Goal: Transaction & Acquisition: Purchase product/service

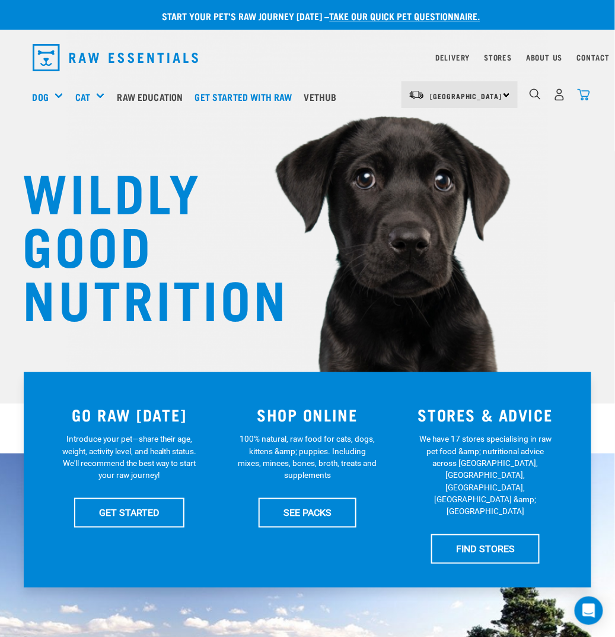
click at [583, 91] on img "dropdown navigation" at bounding box center [584, 94] width 12 height 12
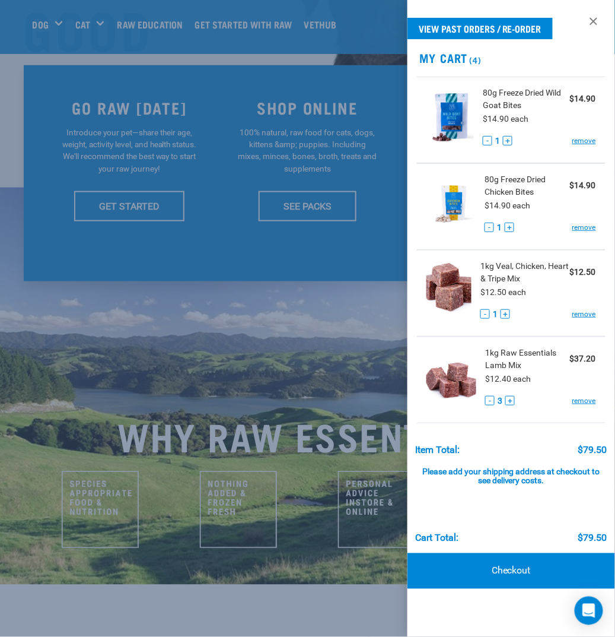
scroll to position [296, 0]
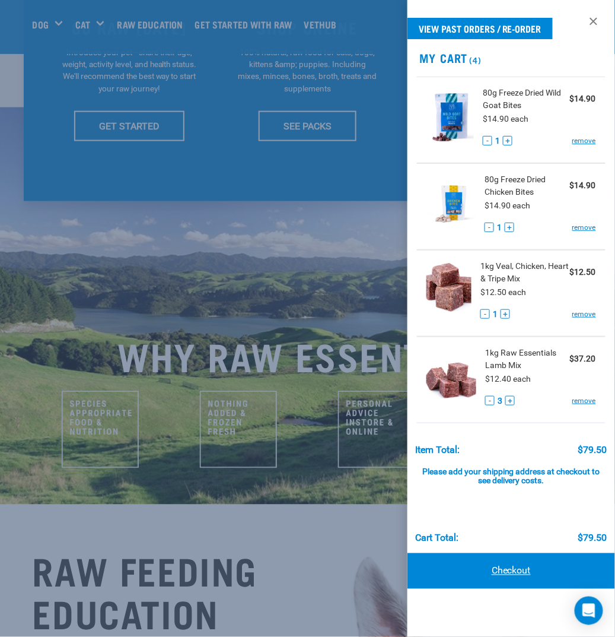
click at [502, 559] on link "Checkout" at bounding box center [512, 571] width 208 height 36
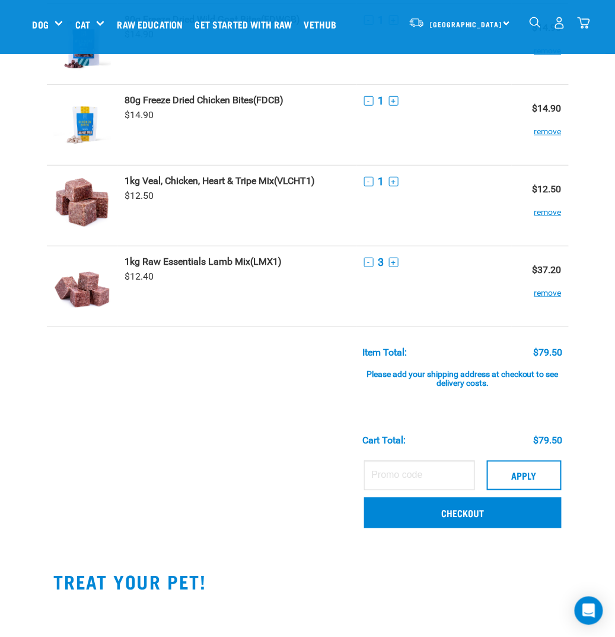
scroll to position [119, 0]
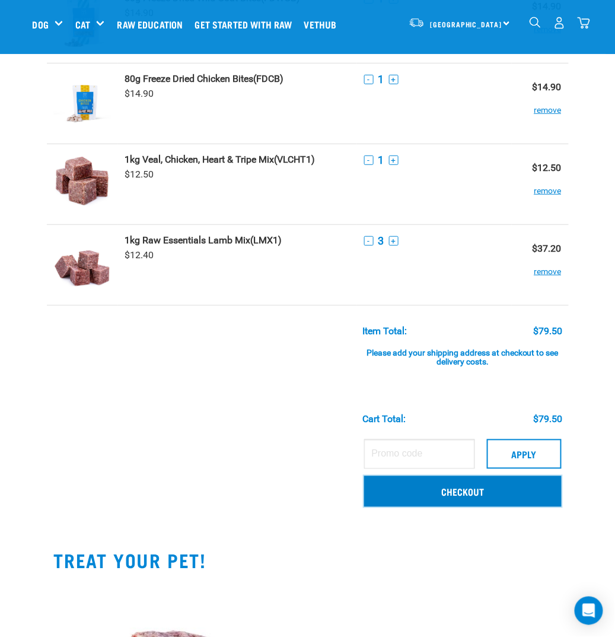
click at [408, 495] on link "Checkout" at bounding box center [463, 491] width 198 height 31
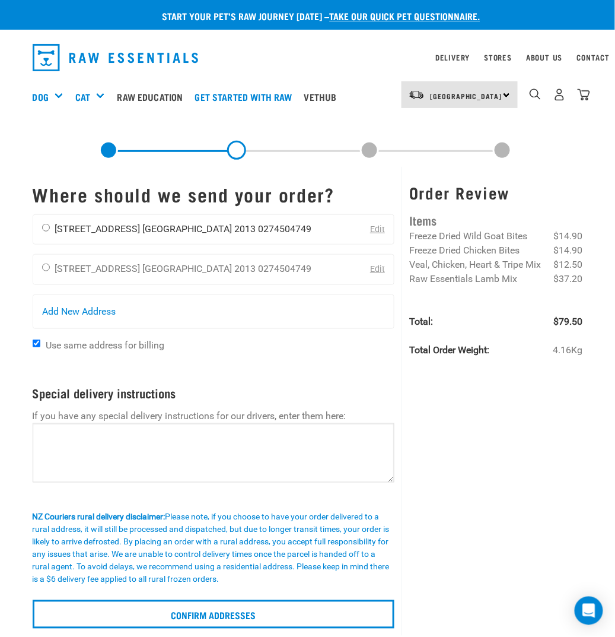
click at [41, 228] on div "Katja Kershaw 13 Highbrook Drive Auckland 2013 0274504749" at bounding box center [177, 230] width 288 height 30
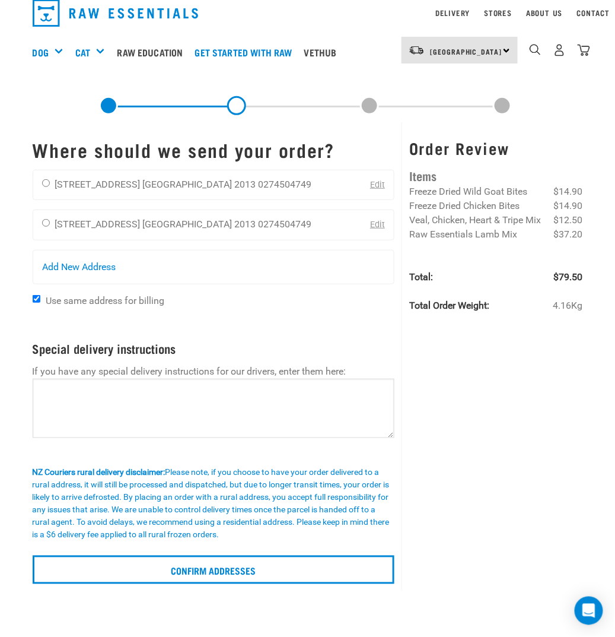
scroll to position [59, 0]
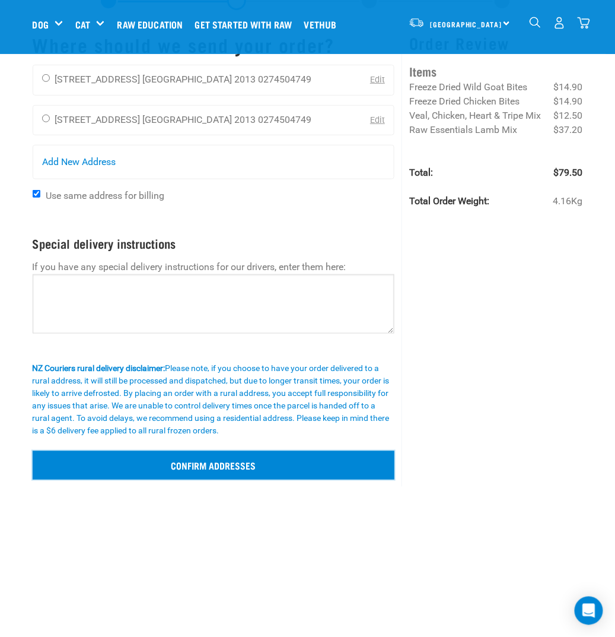
click at [294, 463] on input "Confirm addresses" at bounding box center [214, 465] width 362 height 28
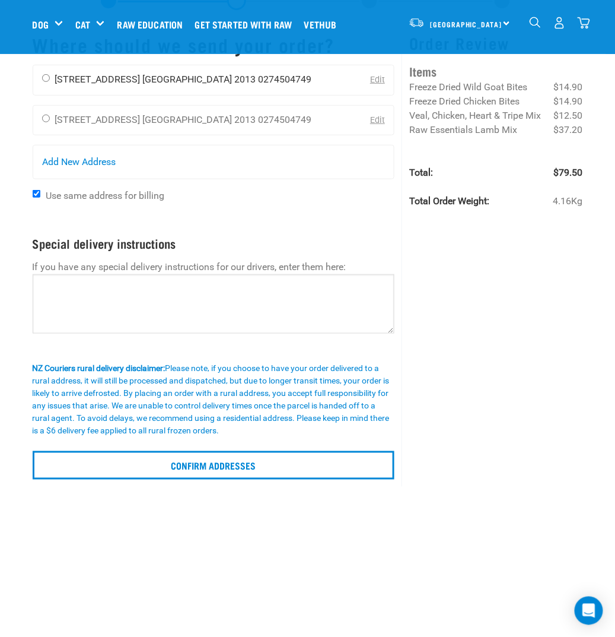
click at [42, 79] on input "radio" at bounding box center [46, 78] width 8 height 8
radio input "true"
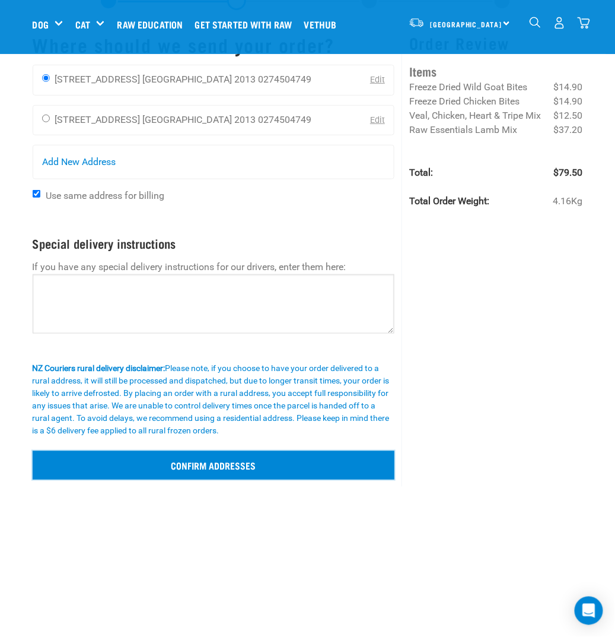
click at [192, 474] on input "Confirm addresses" at bounding box center [214, 465] width 362 height 28
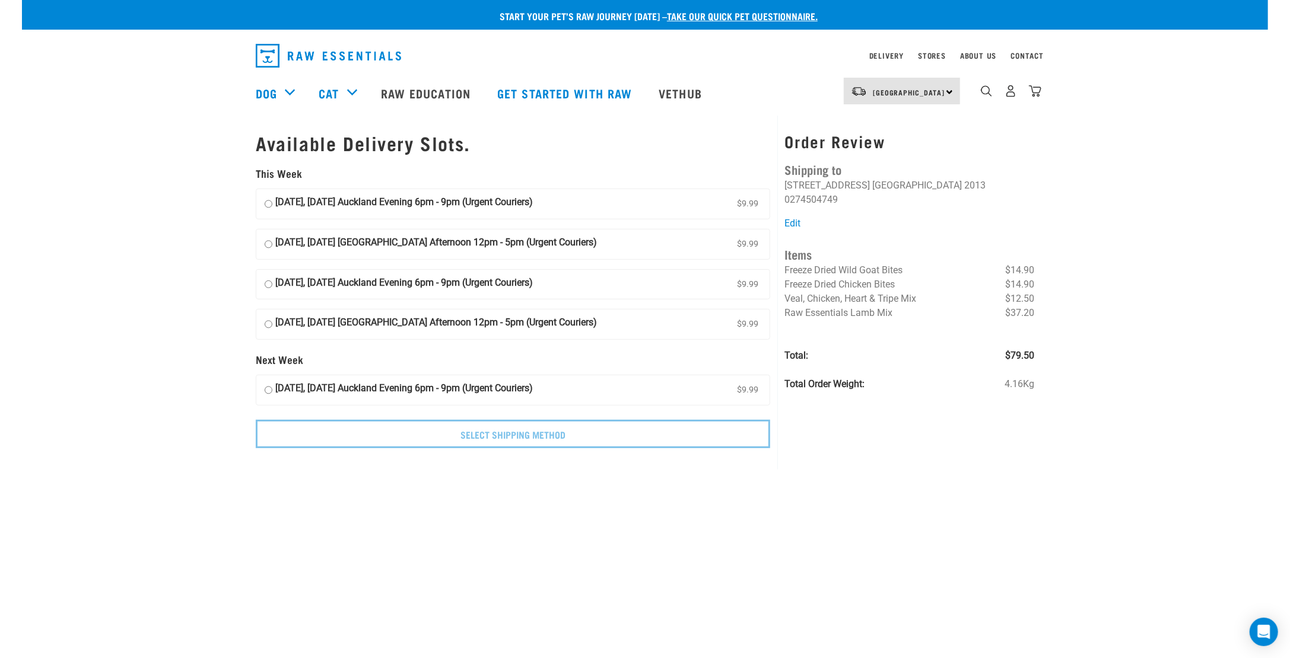
click at [266, 202] on input "30 September, Tuesday Auckland Evening 6pm - 9pm (Urgent Couriers) $9.99" at bounding box center [269, 204] width 8 height 18
radio input "true"
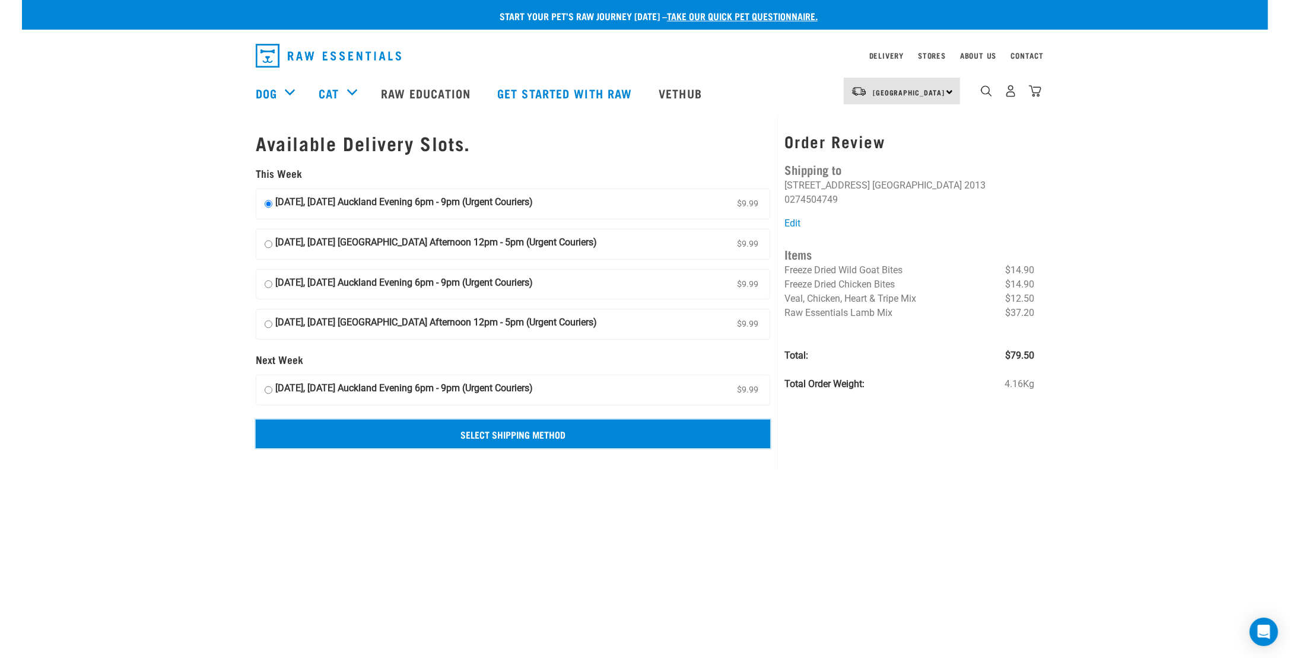
click at [467, 428] on input "Select Shipping Method" at bounding box center [513, 434] width 514 height 28
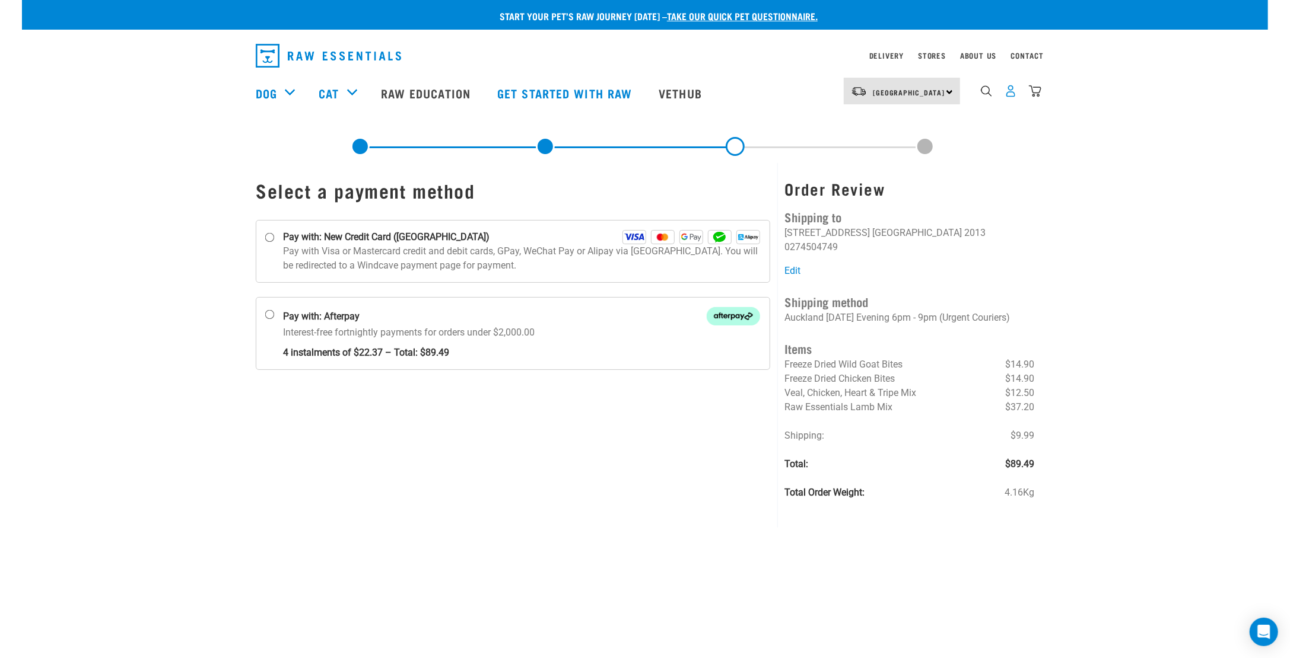
click at [1013, 97] on img "dropdown navigation" at bounding box center [1010, 91] width 12 height 12
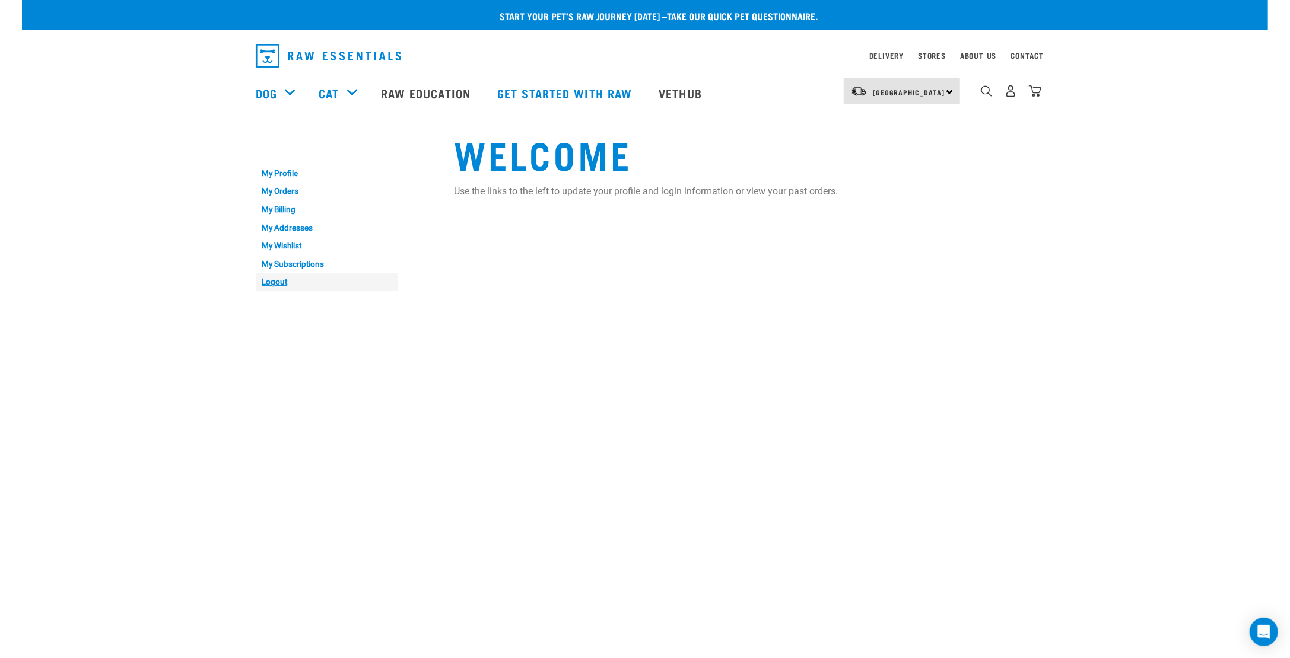
click at [270, 281] on link "Logout" at bounding box center [327, 282] width 142 height 18
